Goal: Transaction & Acquisition: Purchase product/service

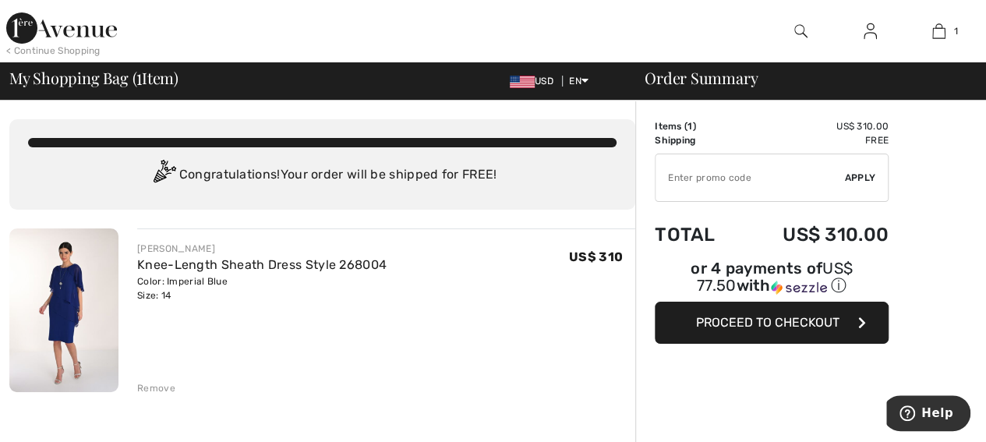
click at [781, 315] on span "Proceed to Checkout" at bounding box center [767, 322] width 143 height 15
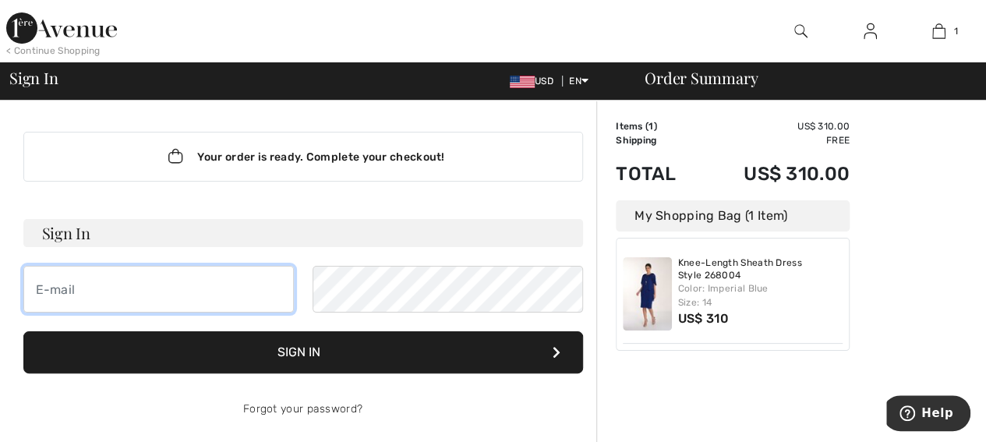
type input "gayle@donwrightrealty.com"
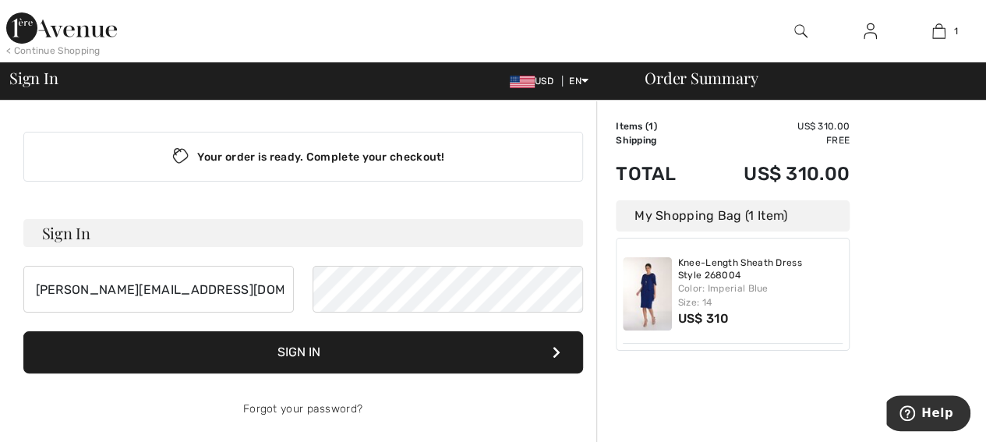
click at [323, 349] on button "Sign In" at bounding box center [303, 352] width 560 height 42
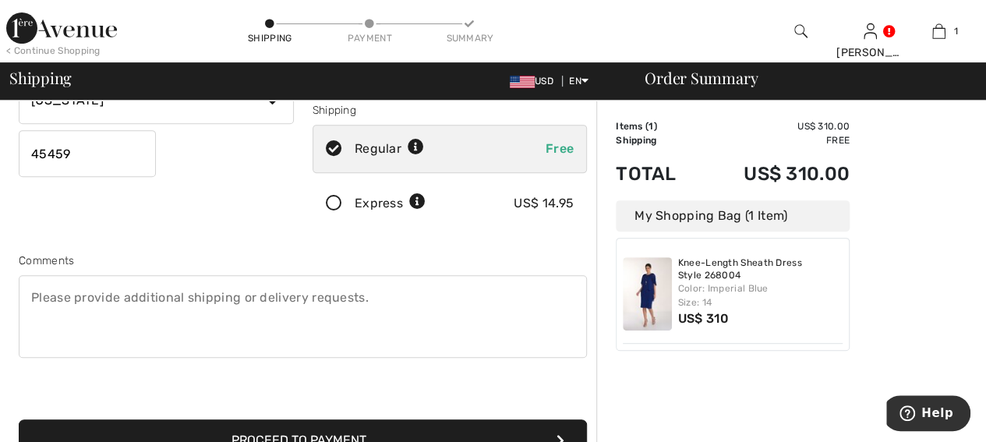
scroll to position [390, 0]
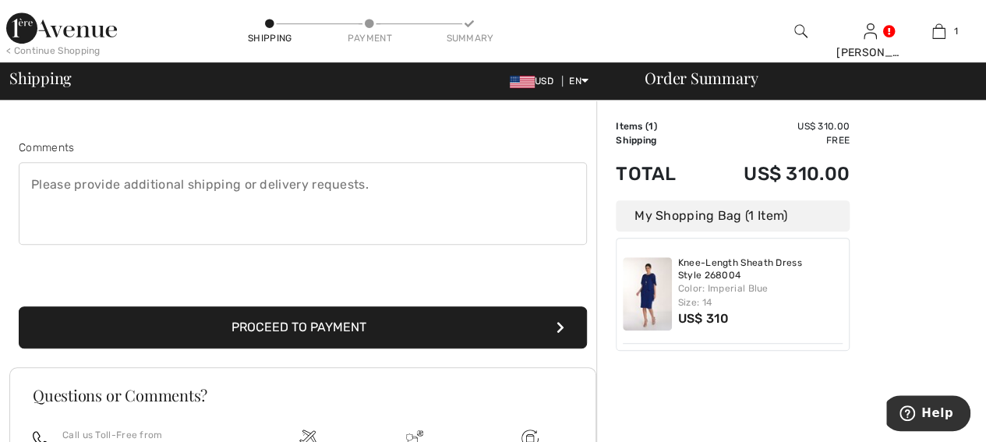
click at [390, 320] on button "Proceed to Payment" at bounding box center [303, 327] width 568 height 42
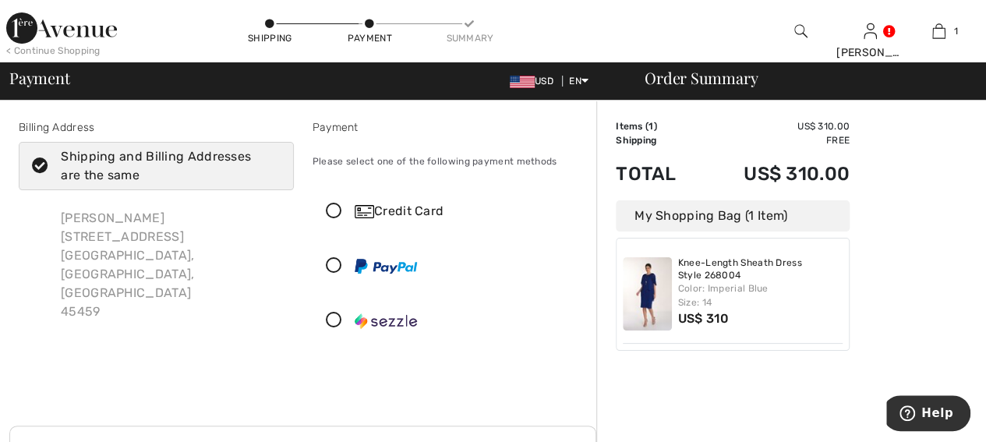
click at [331, 210] on icon at bounding box center [333, 212] width 41 height 16
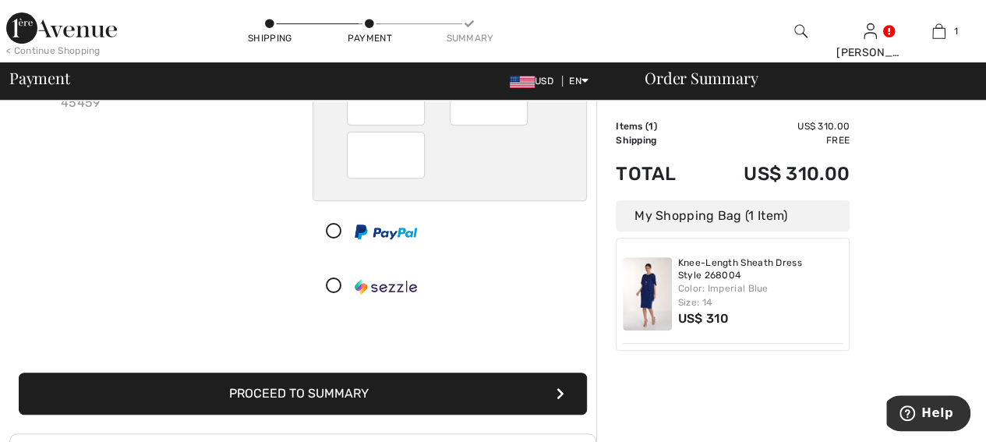
scroll to position [234, 0]
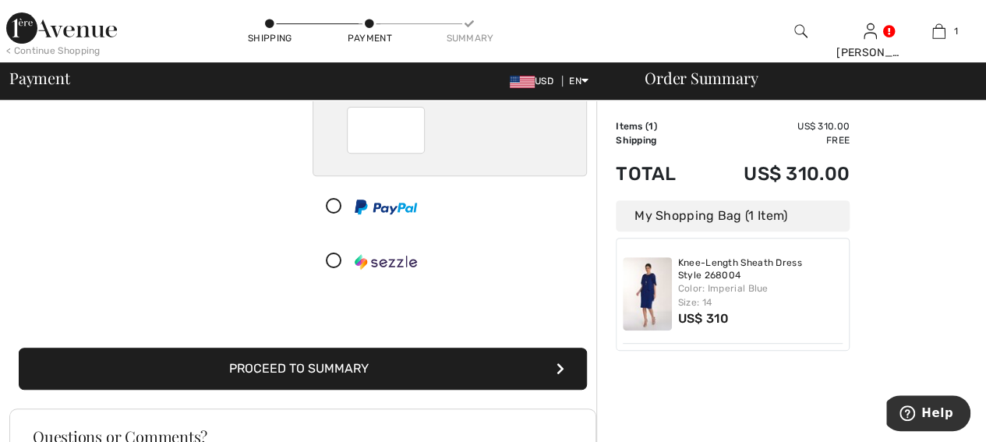
click at [348, 364] on button "Proceed to Summary" at bounding box center [303, 369] width 568 height 42
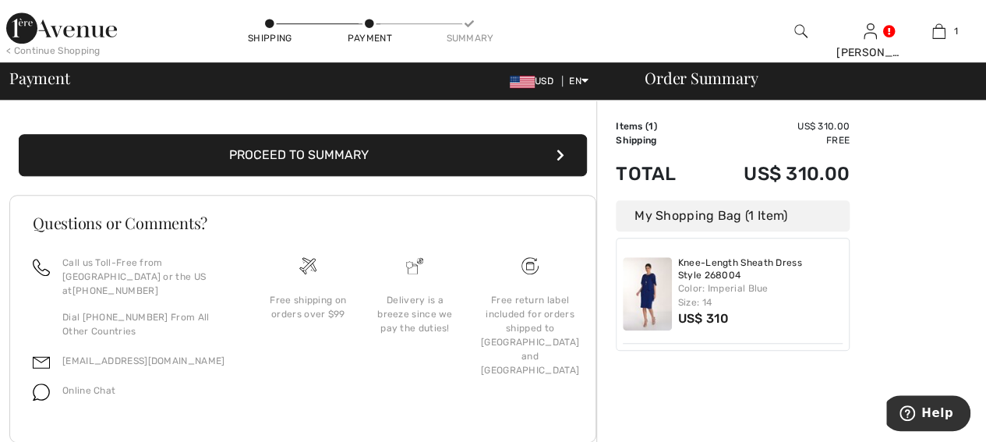
scroll to position [392, 0]
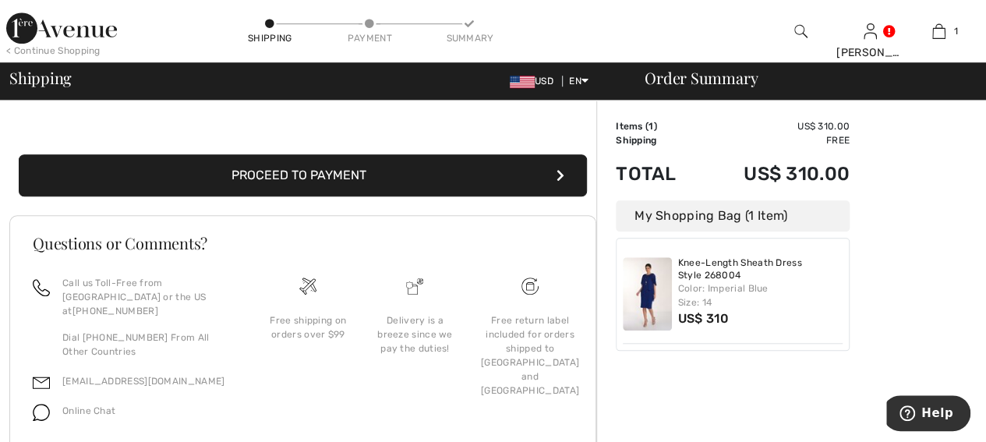
scroll to position [546, 0]
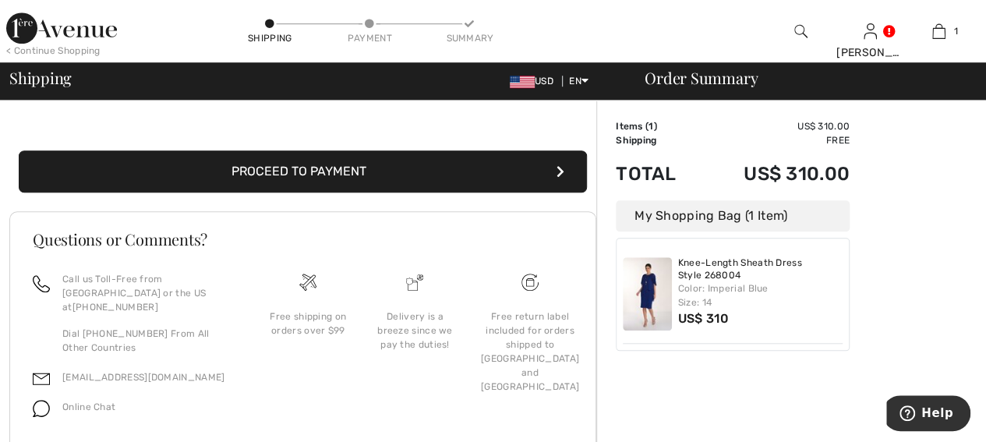
click at [343, 168] on button "Proceed to Payment" at bounding box center [303, 171] width 568 height 42
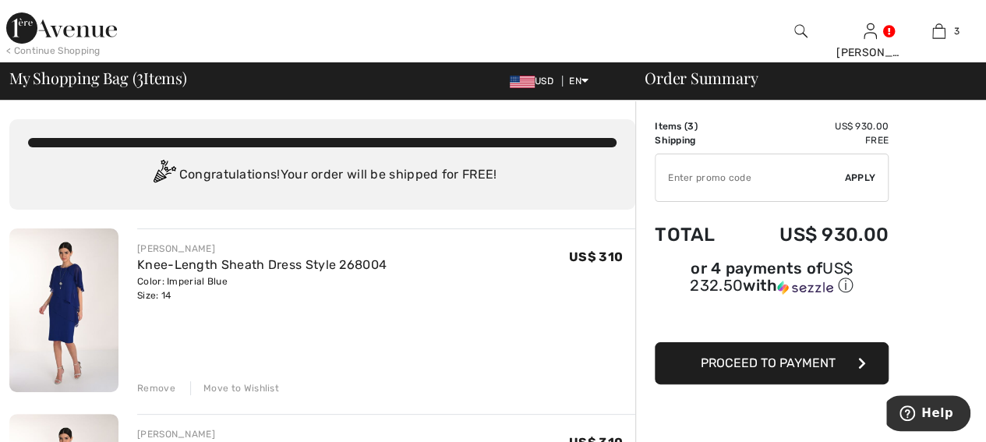
scroll to position [78, 0]
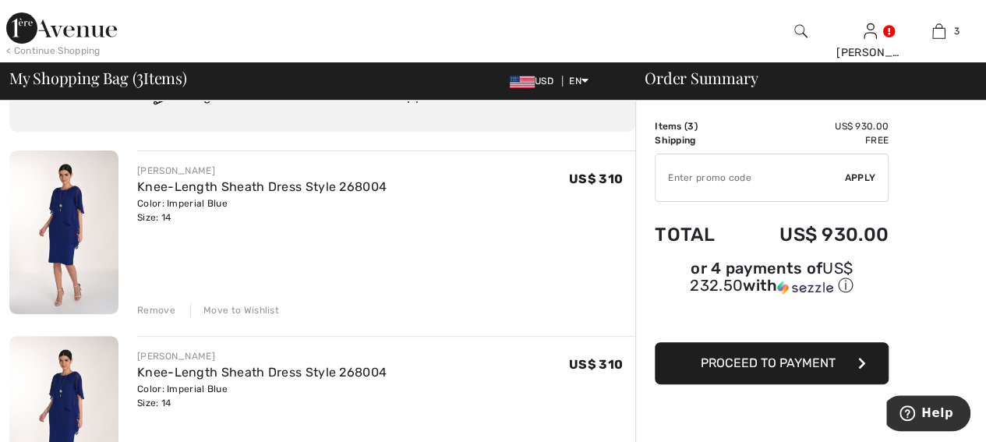
click at [151, 308] on div "Remove" at bounding box center [156, 310] width 38 height 14
click at [154, 306] on div "Remove" at bounding box center [156, 310] width 38 height 14
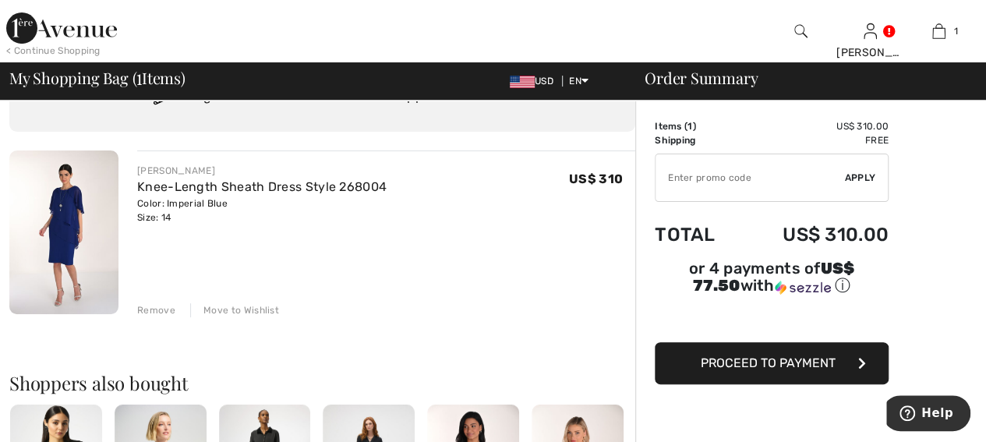
click at [769, 356] on span "Proceed to Payment" at bounding box center [768, 363] width 135 height 15
